Goal: Find contact information: Find contact information

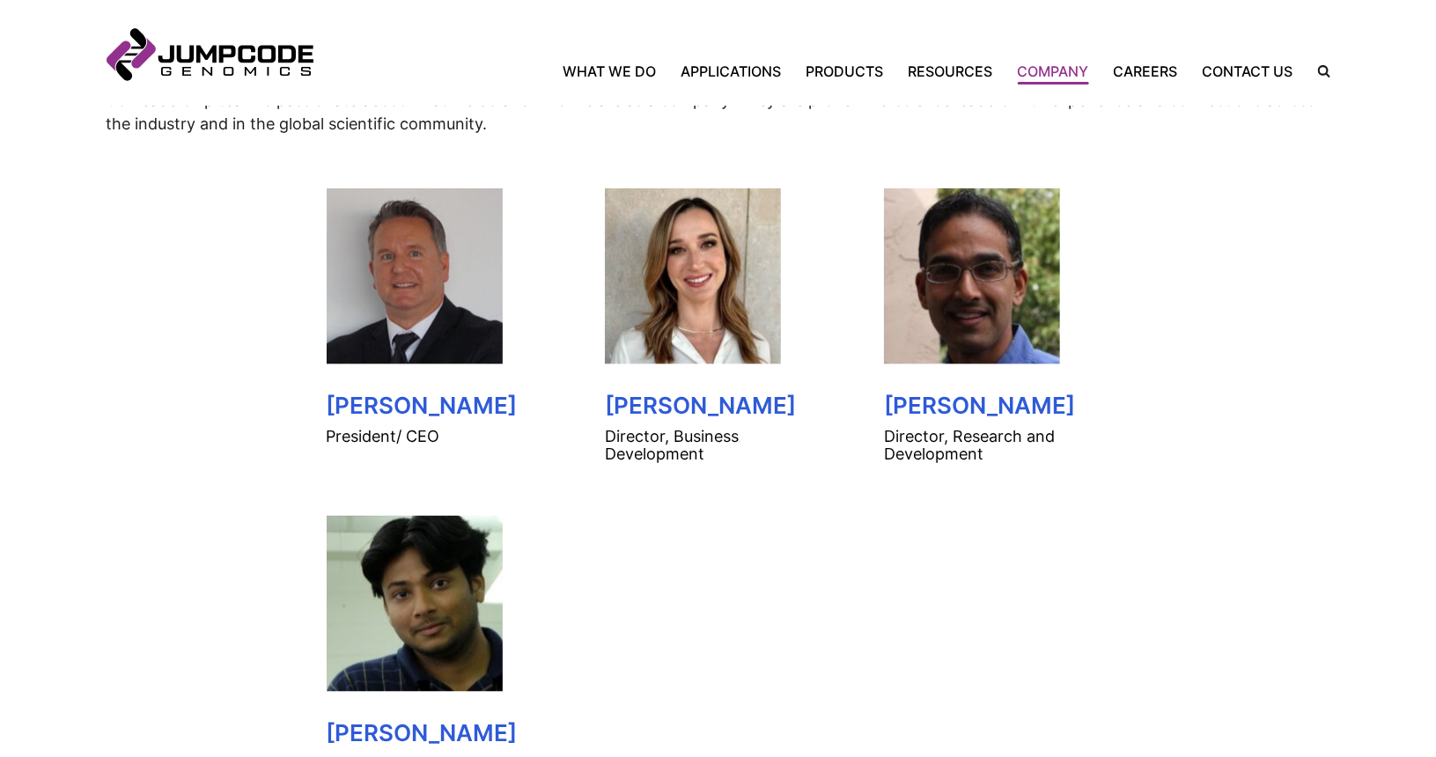
scroll to position [897, 0]
click at [637, 64] on link "What We Do" at bounding box center [617, 71] width 106 height 21
click at [697, 437] on h4 "Director, Business Development" at bounding box center [718, 445] width 226 height 35
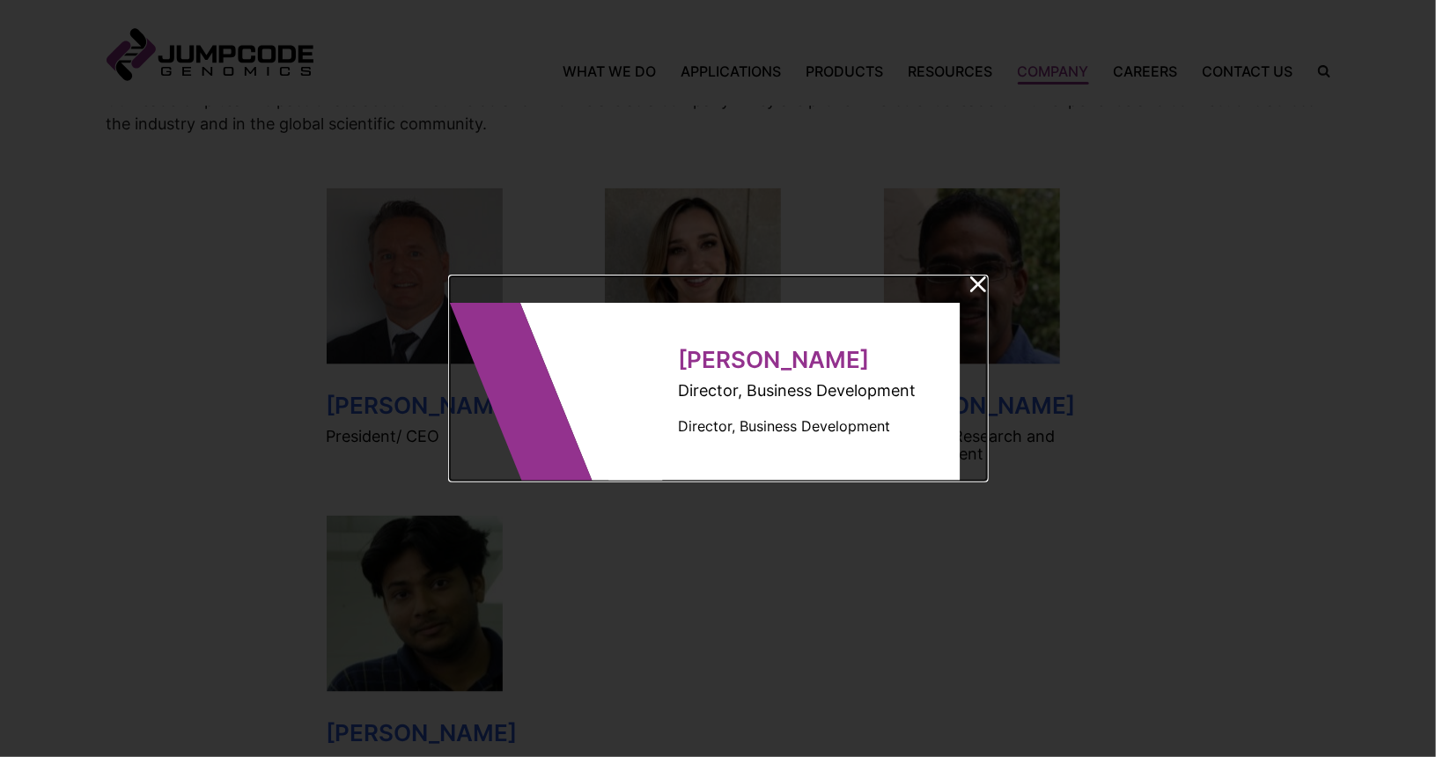
click at [689, 365] on h3 "[PERSON_NAME]" at bounding box center [798, 360] width 238 height 26
drag, startPoint x: 668, startPoint y: 361, endPoint x: 863, endPoint y: 349, distance: 195.0
click at [863, 349] on dialog-wrap "[PERSON_NAME] Director, Business Development Director, Business Development" at bounding box center [776, 392] width 370 height 178
copy h3 "[PERSON_NAME]"
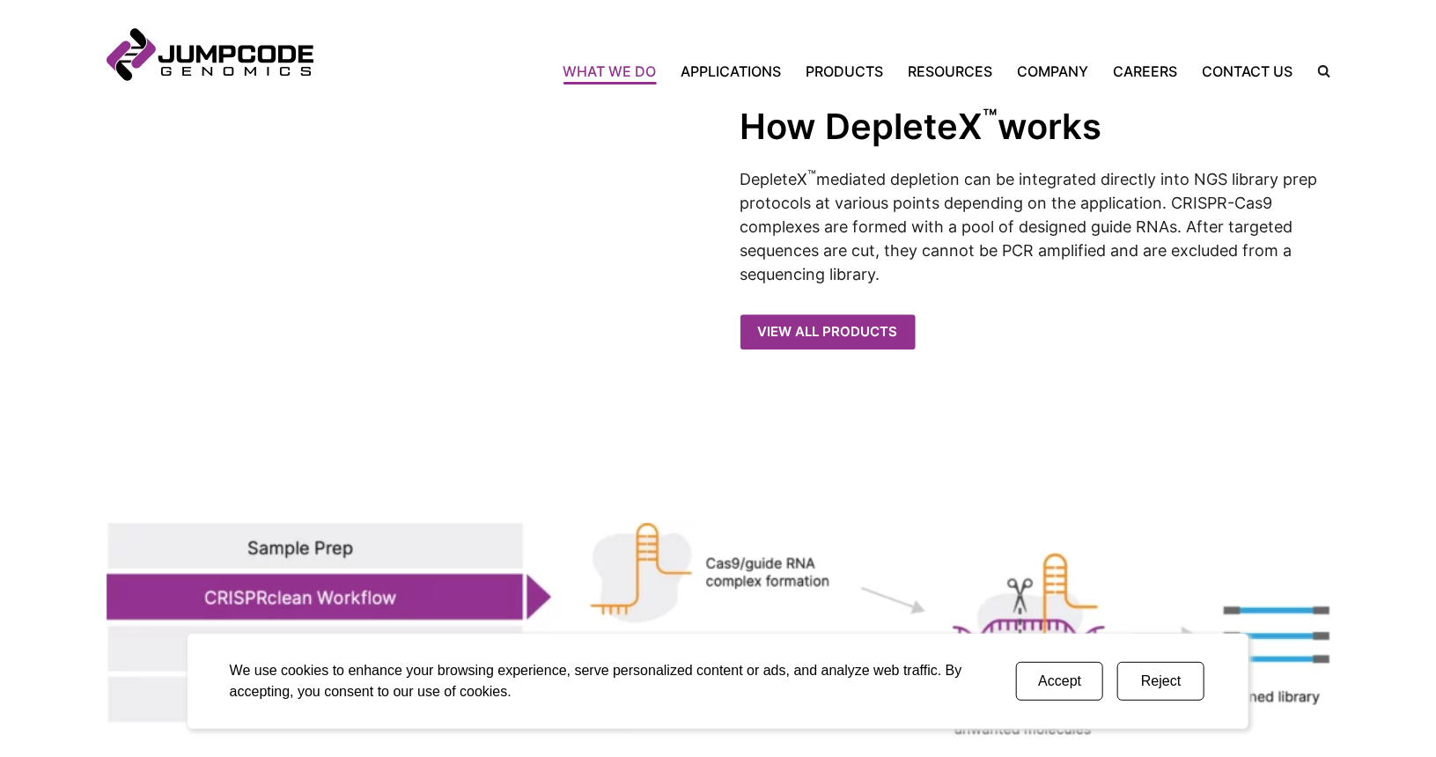
scroll to position [1978, 0]
